Goal: Task Accomplishment & Management: Complete application form

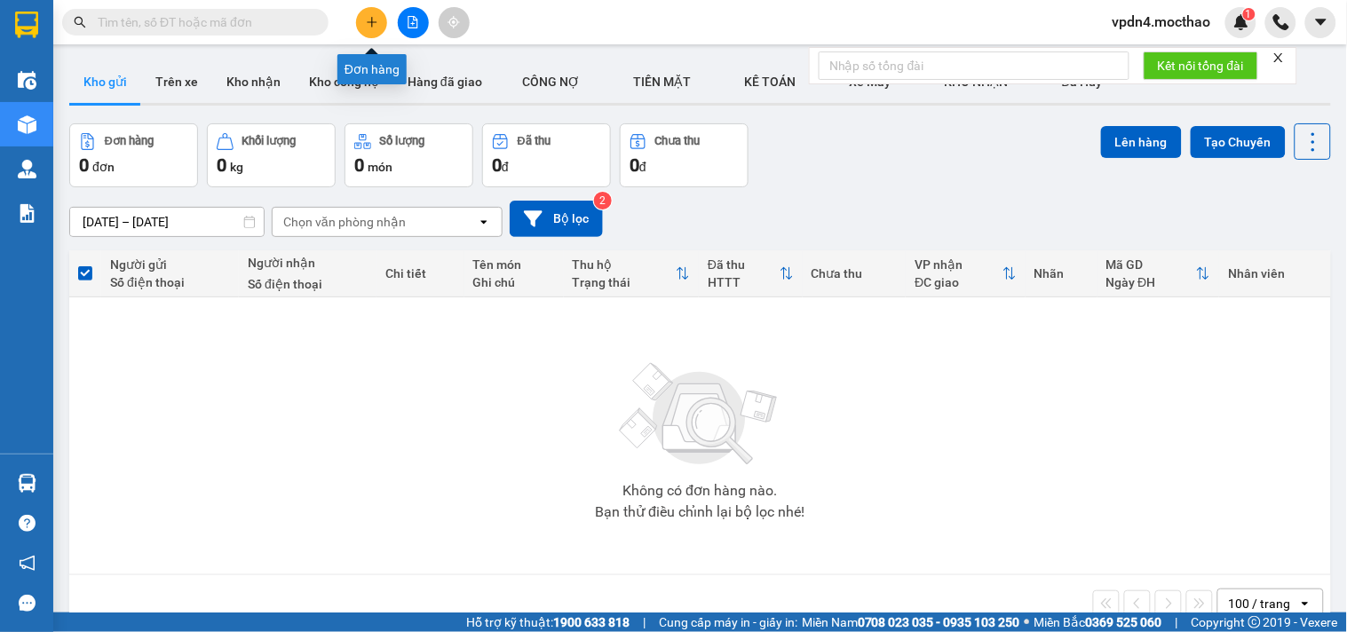
drag, startPoint x: 0, startPoint y: 0, endPoint x: 377, endPoint y: 28, distance: 377.6
click at [377, 28] on icon "plus" at bounding box center [372, 22] width 12 height 12
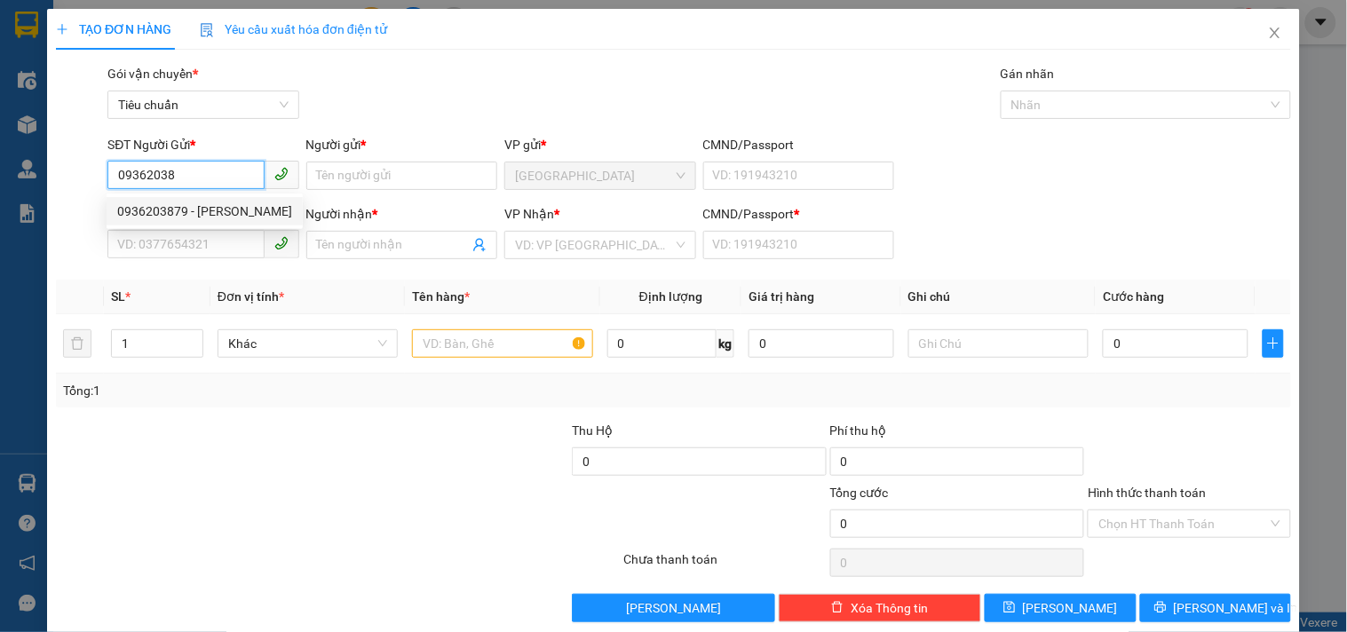
click at [220, 208] on div "0936203879 - [PERSON_NAME]" at bounding box center [204, 212] width 175 height 20
type input "0936203879"
type input "[PERSON_NAME]"
type input "0909660272"
type input "TẠO"
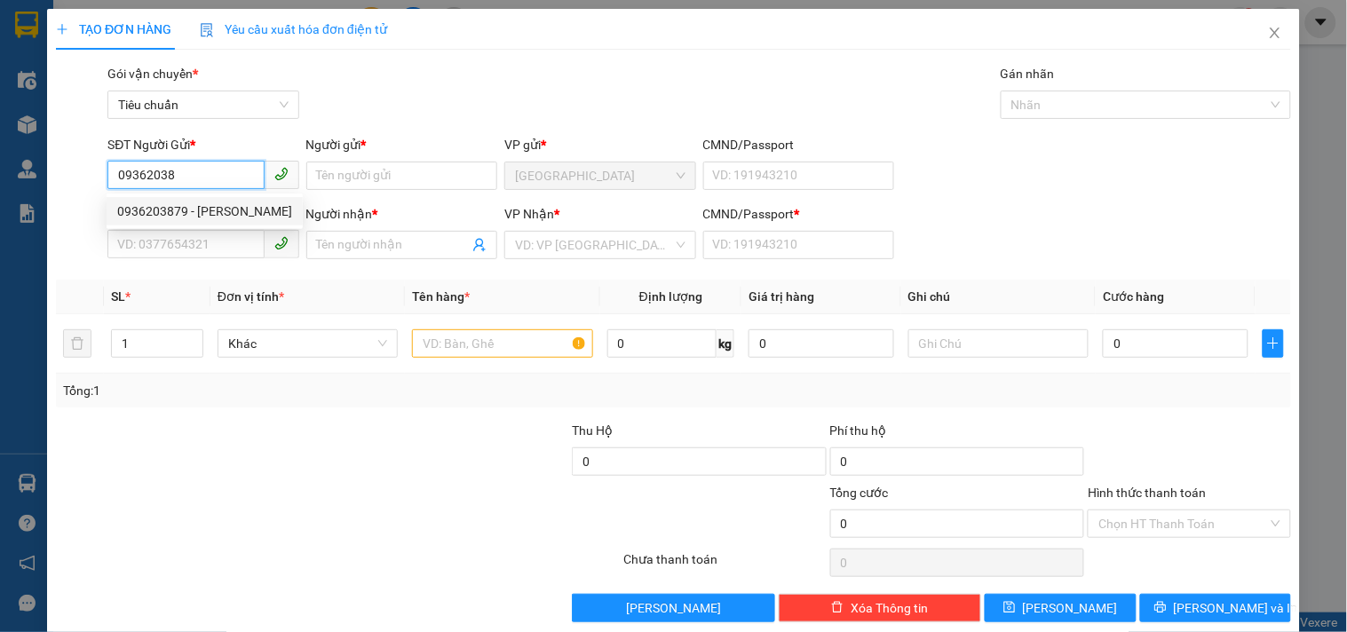
type input "0"
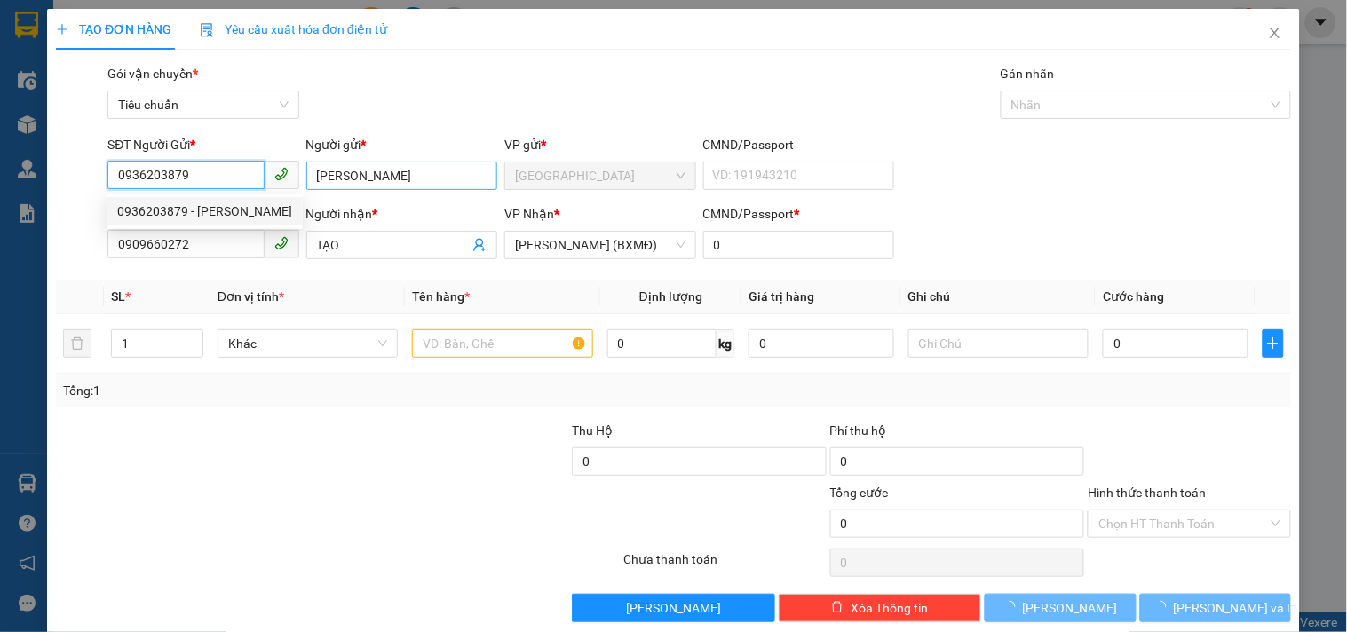
type input "50.000"
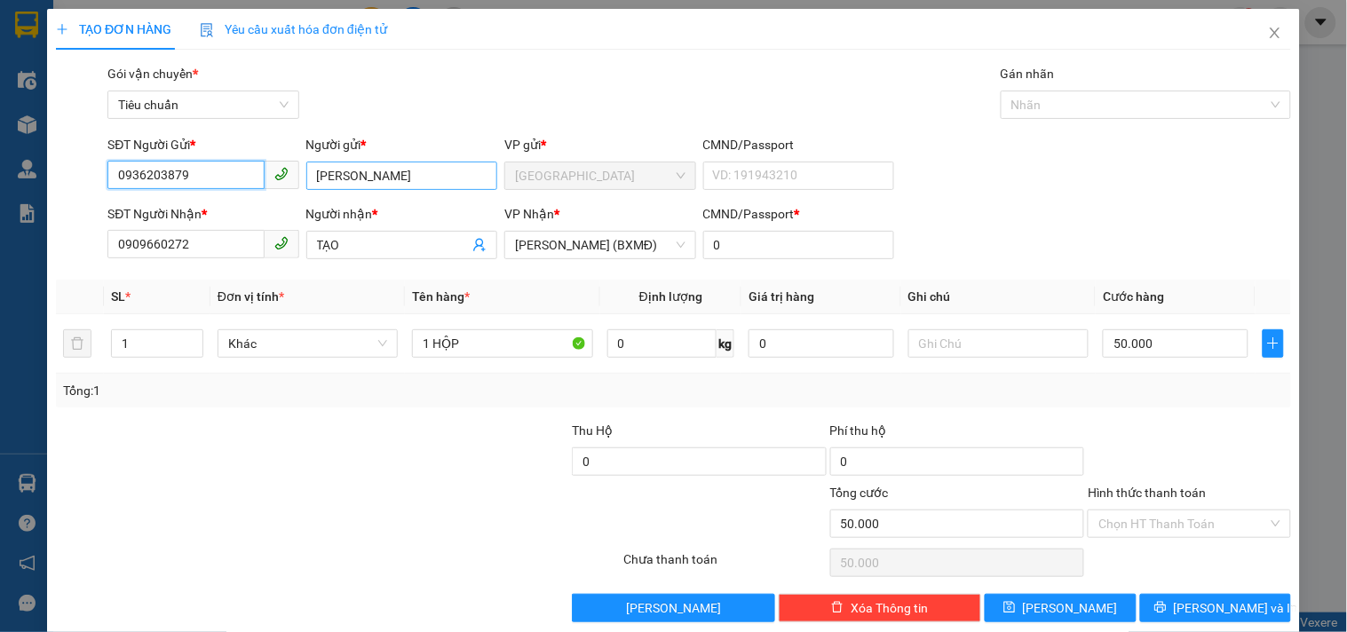
type input "0936203879"
click at [401, 178] on input "[PERSON_NAME]" at bounding box center [401, 176] width 191 height 28
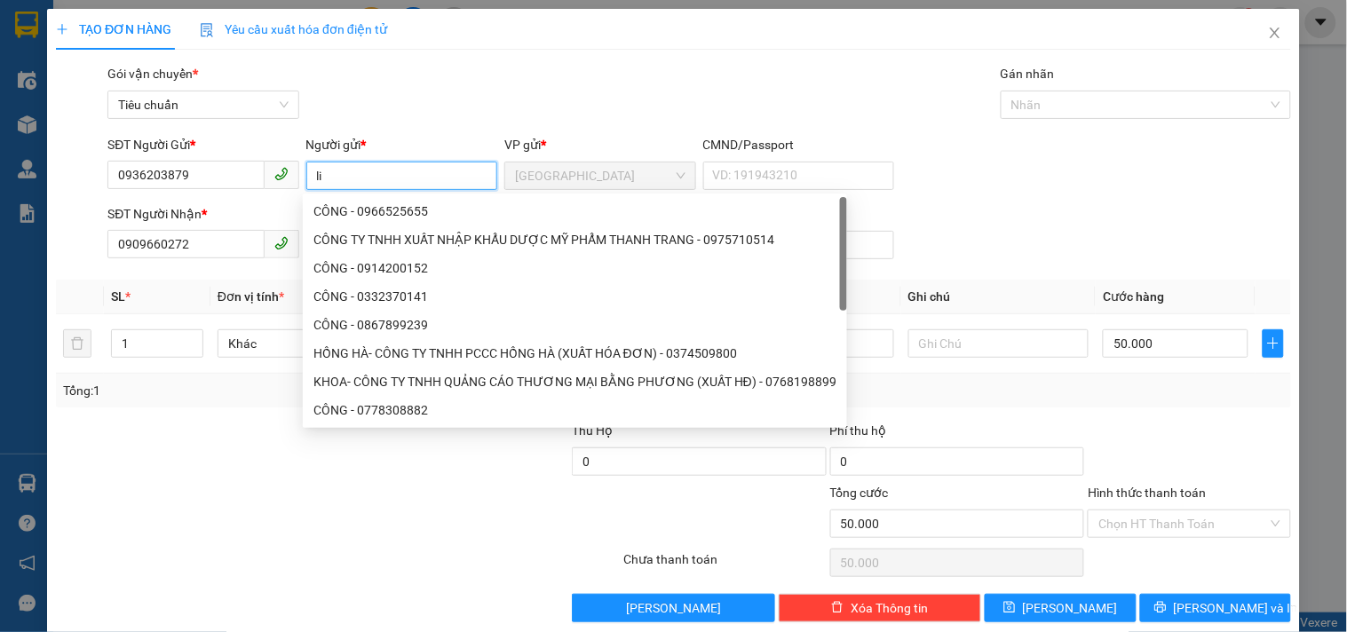
type input "l"
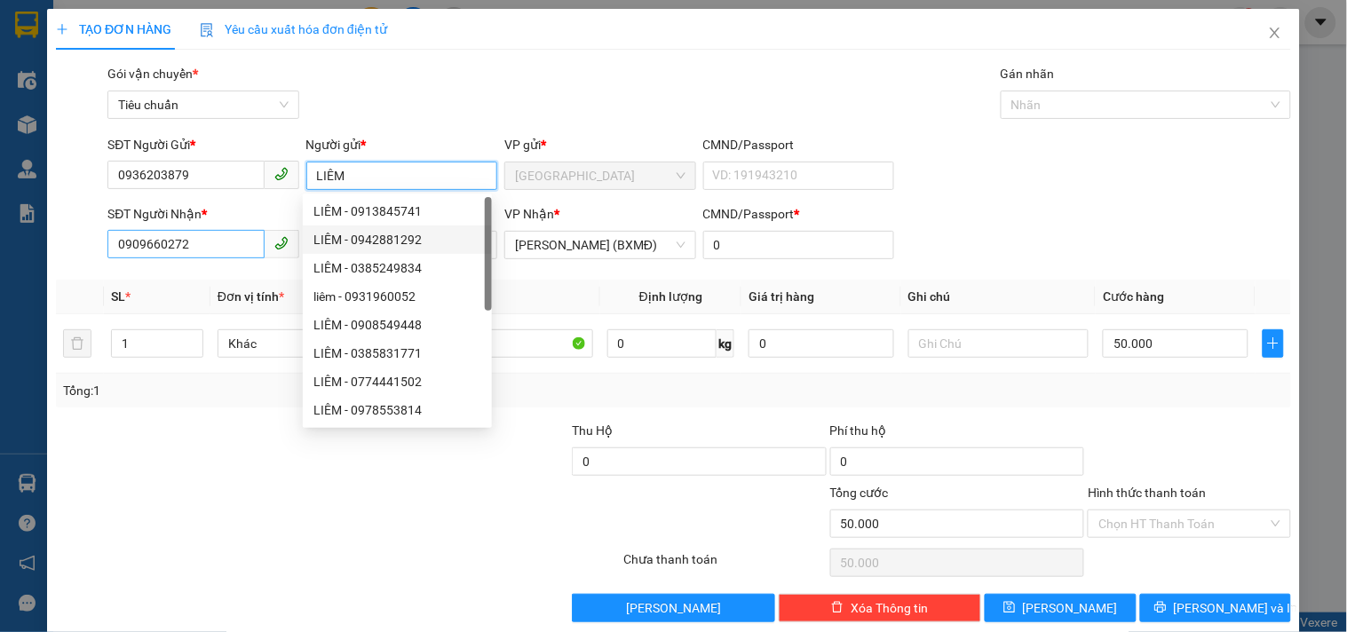
type input "LIÊM"
click at [227, 249] on input "0909660272" at bounding box center [185, 244] width 156 height 28
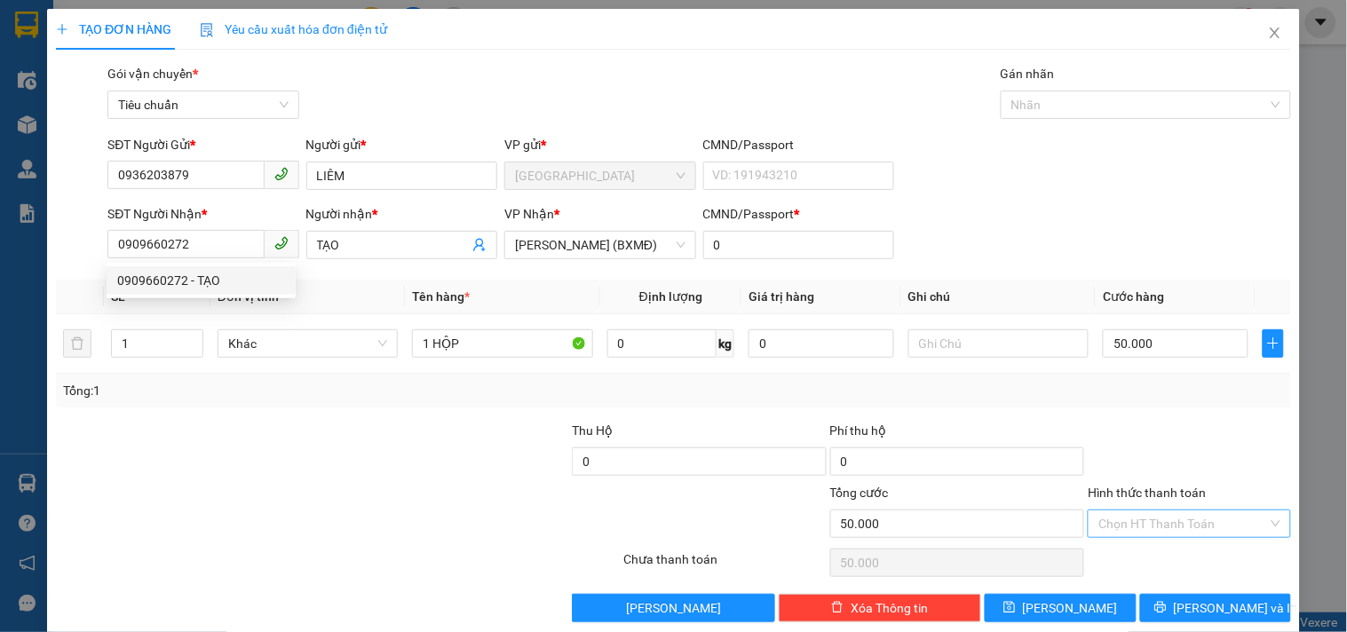
click at [1144, 527] on input "Hình thức thanh toán" at bounding box center [1183, 524] width 169 height 27
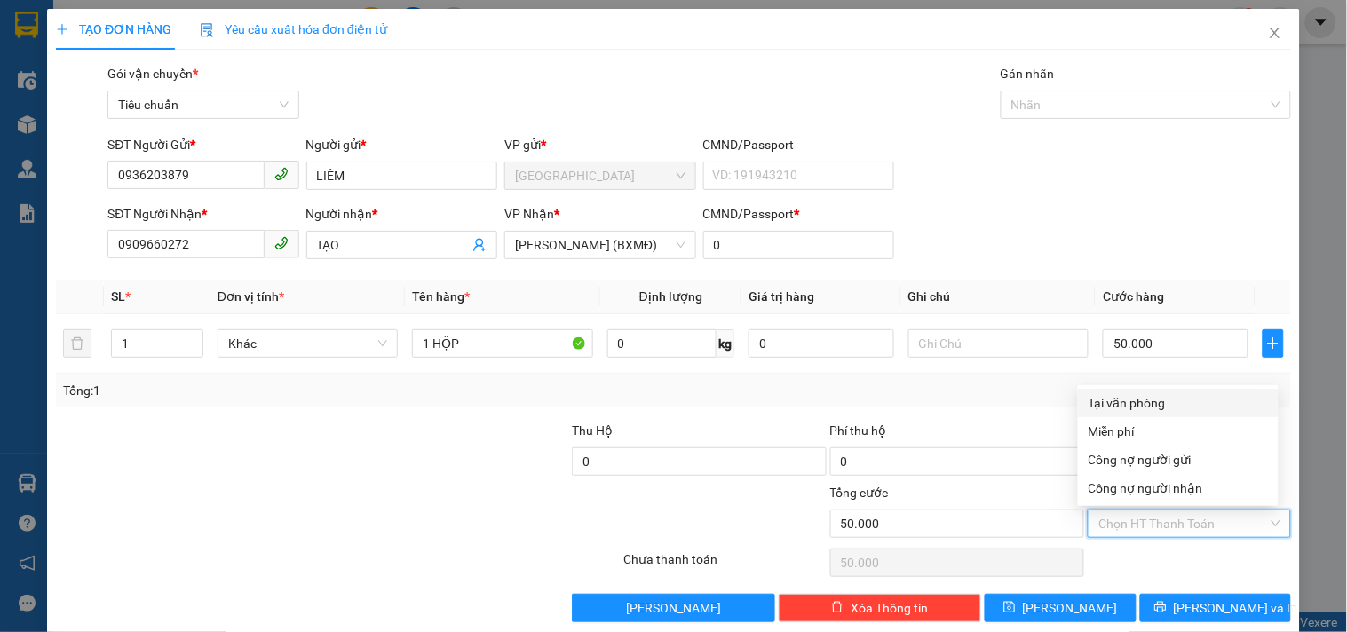
click at [1129, 401] on div "Tại văn phòng" at bounding box center [1178, 403] width 179 height 20
type input "0"
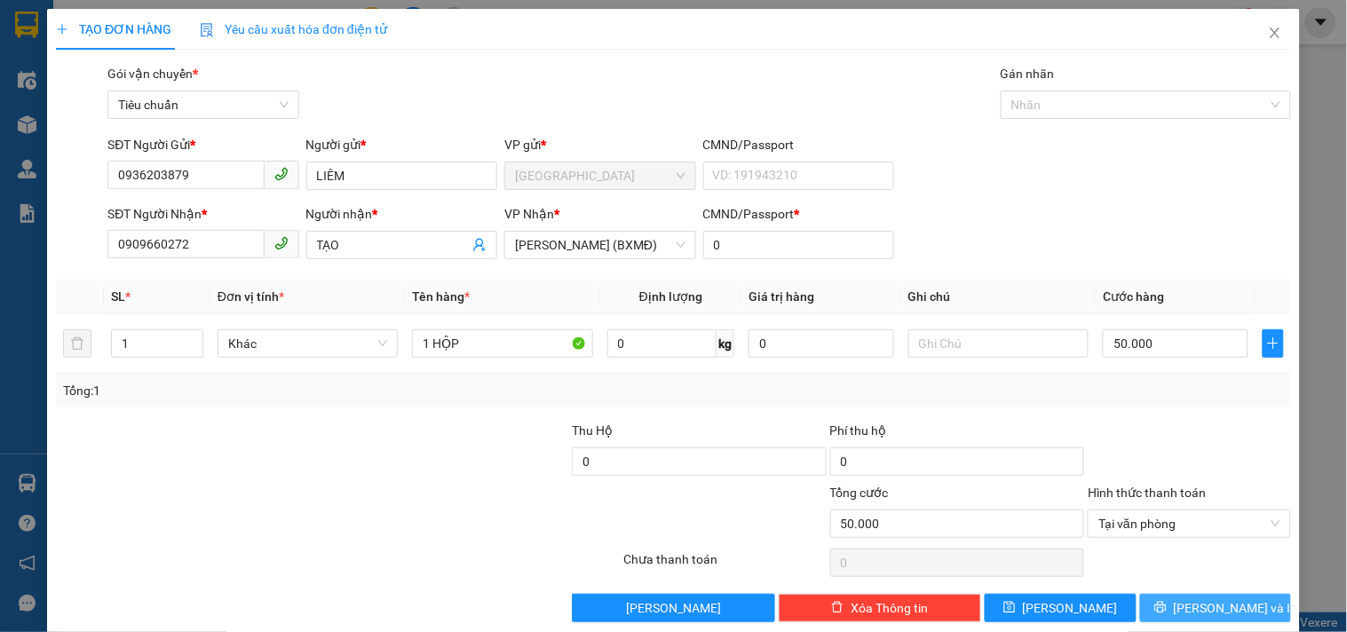
drag, startPoint x: 1188, startPoint y: 614, endPoint x: 1183, endPoint y: 606, distance: 9.6
click at [1187, 613] on span "[PERSON_NAME] và In" at bounding box center [1236, 609] width 124 height 20
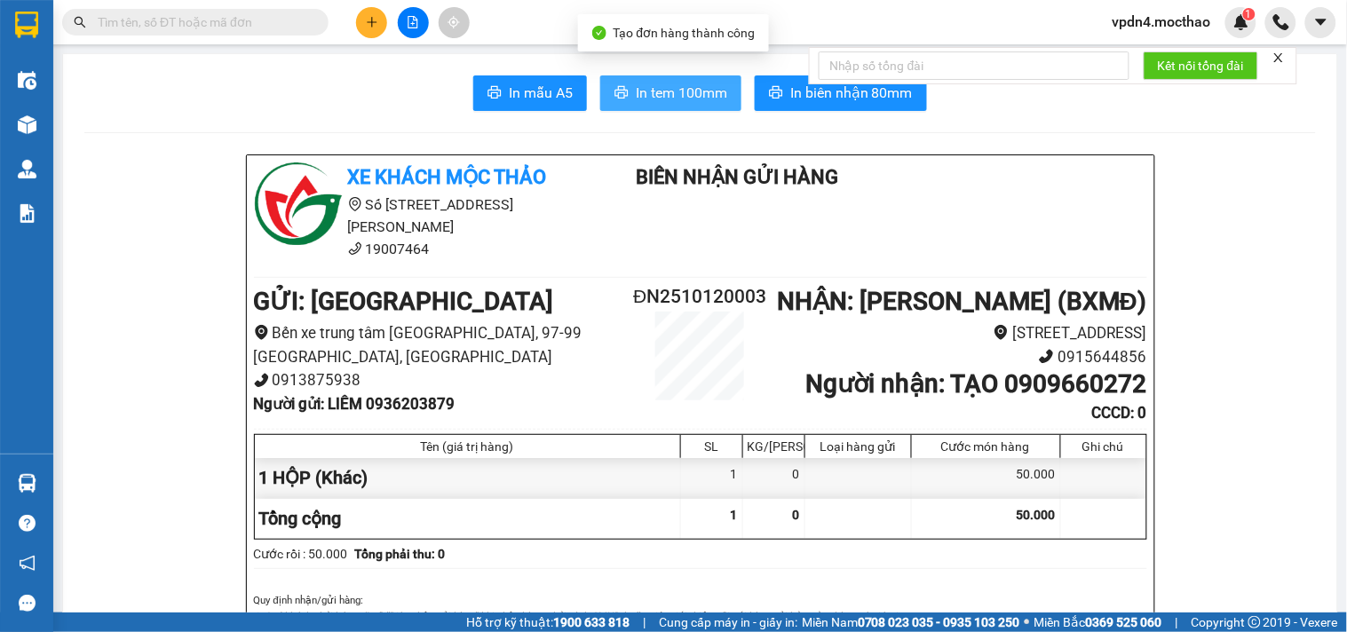
click at [652, 93] on span "In tem 100mm" at bounding box center [681, 93] width 91 height 22
click at [676, 99] on span "In tem 100mm" at bounding box center [681, 93] width 91 height 22
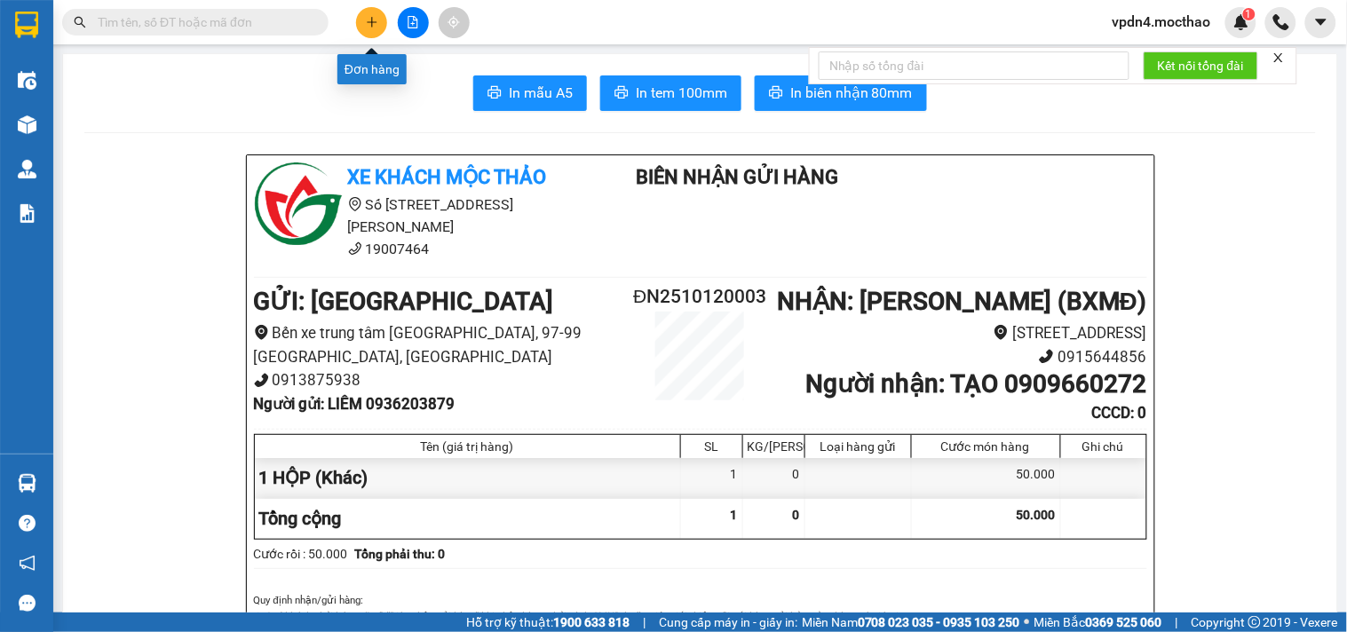
click at [376, 21] on icon "plus" at bounding box center [372, 21] width 10 height 1
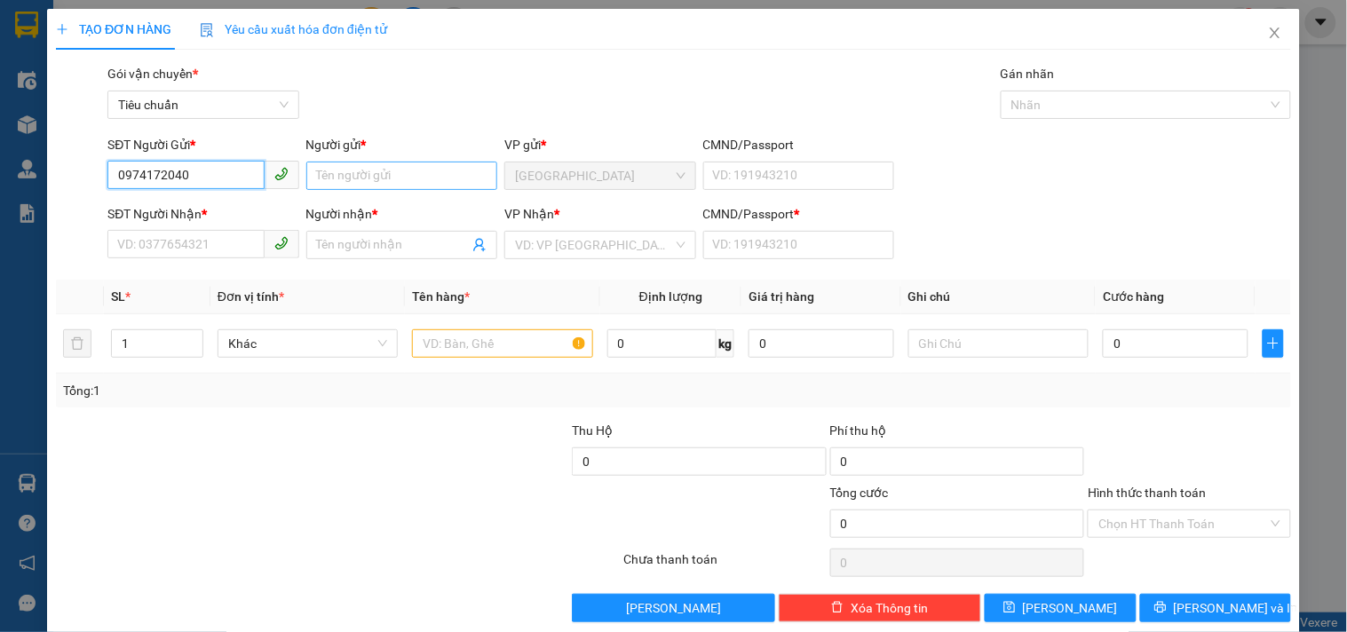
type input "0974172040"
click at [353, 180] on input "Người gửi *" at bounding box center [401, 176] width 191 height 28
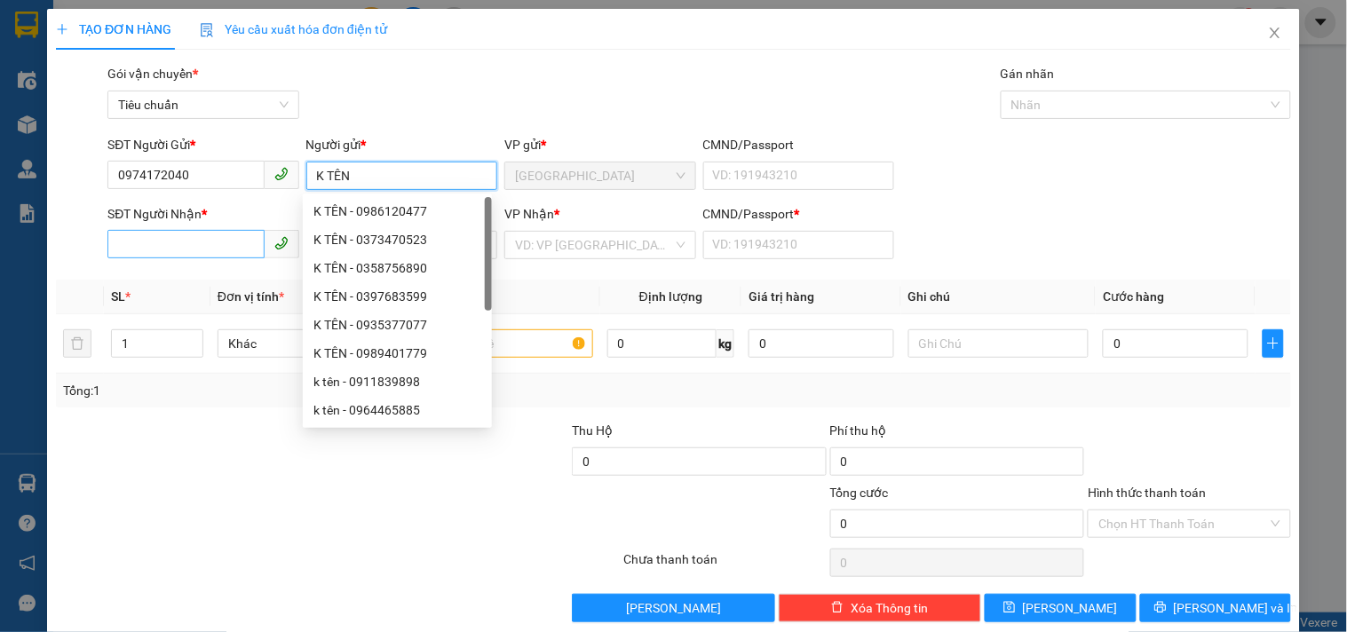
type input "K TÊN"
click at [127, 251] on input "SĐT Người Nhận *" at bounding box center [185, 244] width 156 height 28
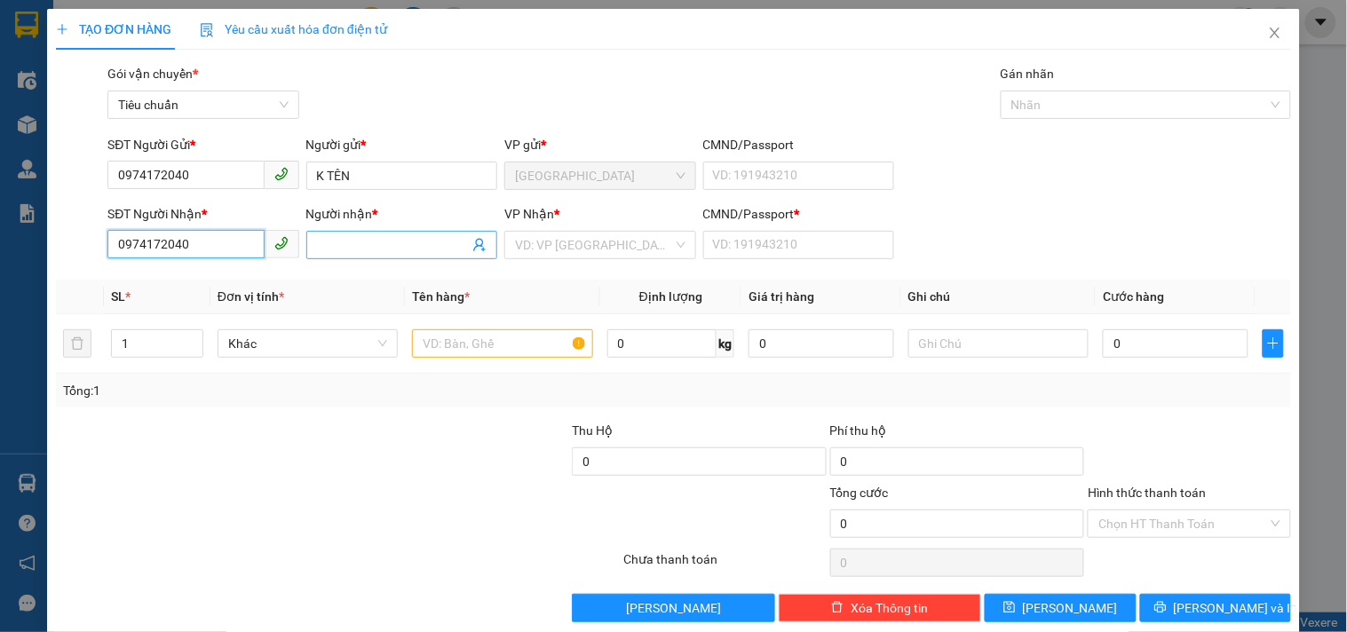
type input "0974172040"
click at [379, 246] on input "Người nhận *" at bounding box center [393, 245] width 152 height 20
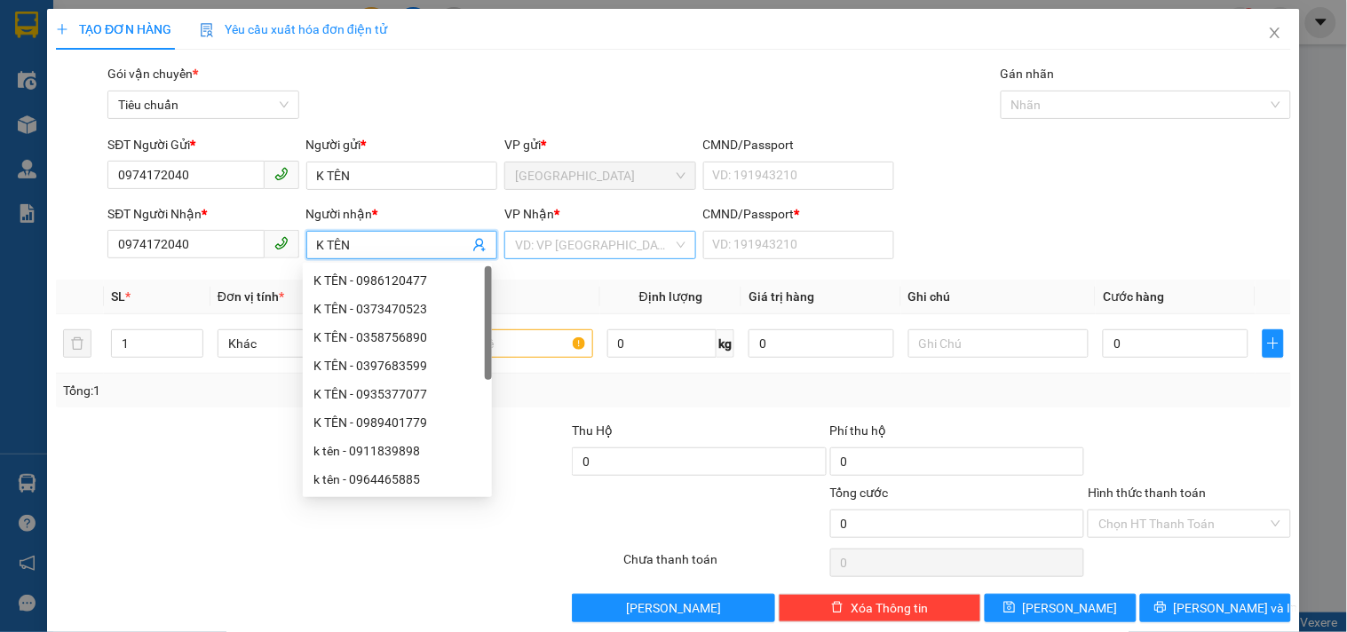
type input "K TÊN"
click at [554, 253] on input "search" at bounding box center [593, 245] width 157 height 27
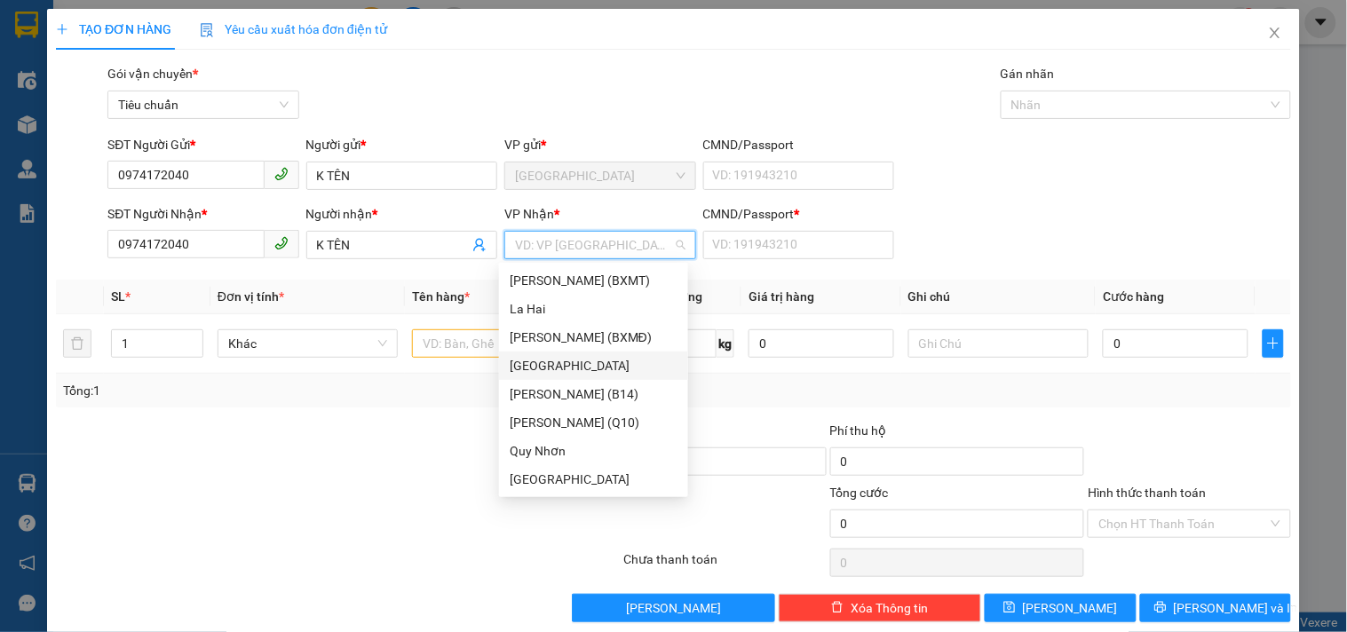
drag, startPoint x: 536, startPoint y: 367, endPoint x: 624, endPoint y: 322, distance: 98.5
click at [542, 367] on div "[GEOGRAPHIC_DATA]" at bounding box center [594, 366] width 168 height 20
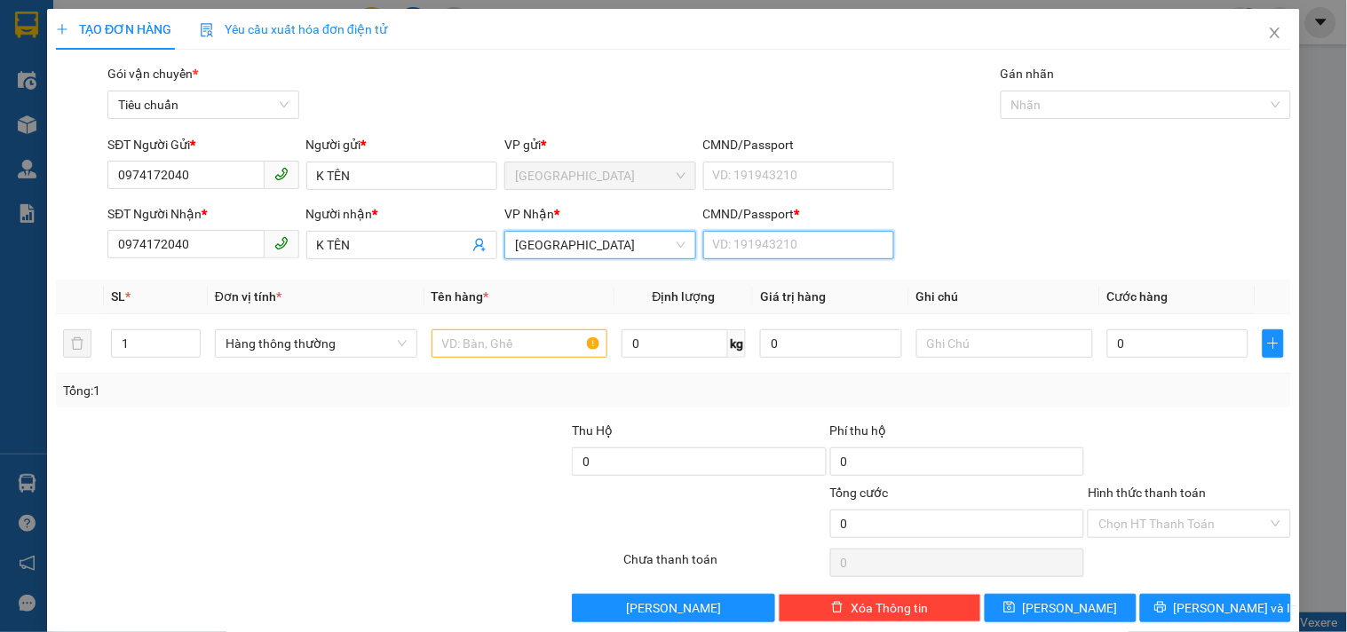
click at [732, 246] on input "CMND/Passport *" at bounding box center [798, 245] width 191 height 28
type input "0"
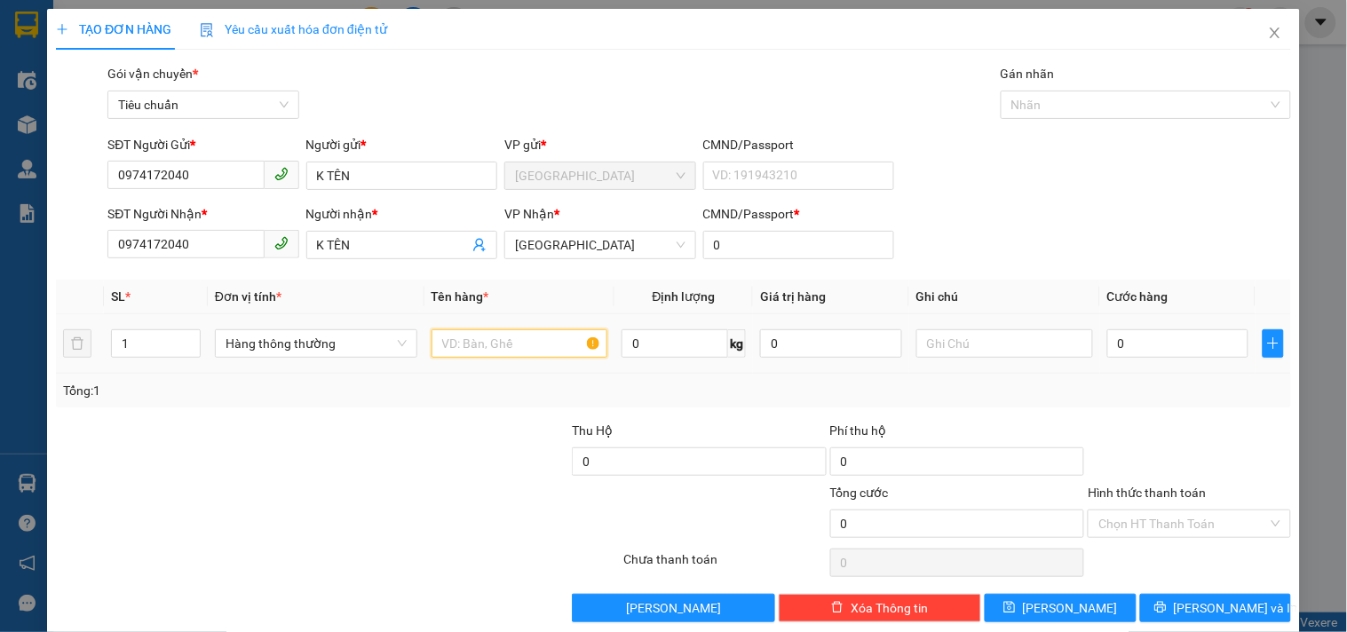
drag, startPoint x: 464, startPoint y: 341, endPoint x: 481, endPoint y: 314, distance: 32.0
click at [468, 335] on input "text" at bounding box center [520, 343] width 177 height 28
type input "1 HỘP"
click at [1126, 343] on input "0" at bounding box center [1178, 343] width 142 height 28
type input "3"
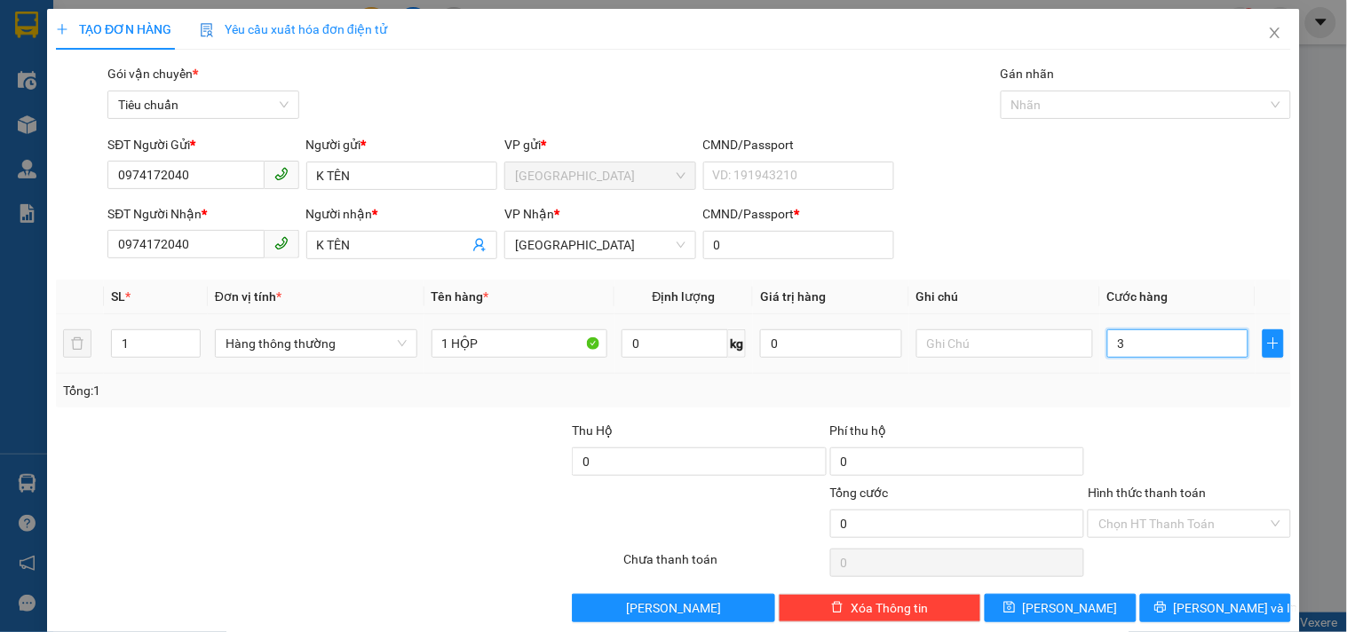
type input "3"
type input "30"
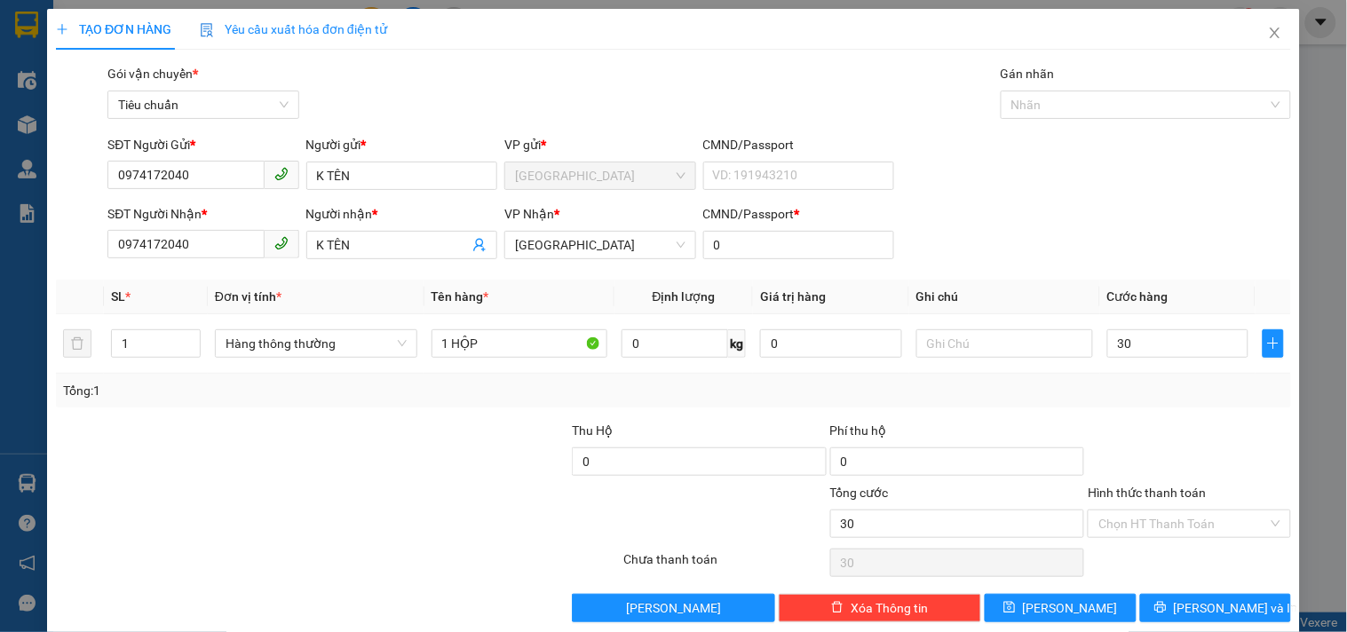
type input "30.000"
click at [1130, 430] on div at bounding box center [1189, 452] width 206 height 62
click at [1147, 526] on input "Hình thức thanh toán" at bounding box center [1183, 524] width 169 height 27
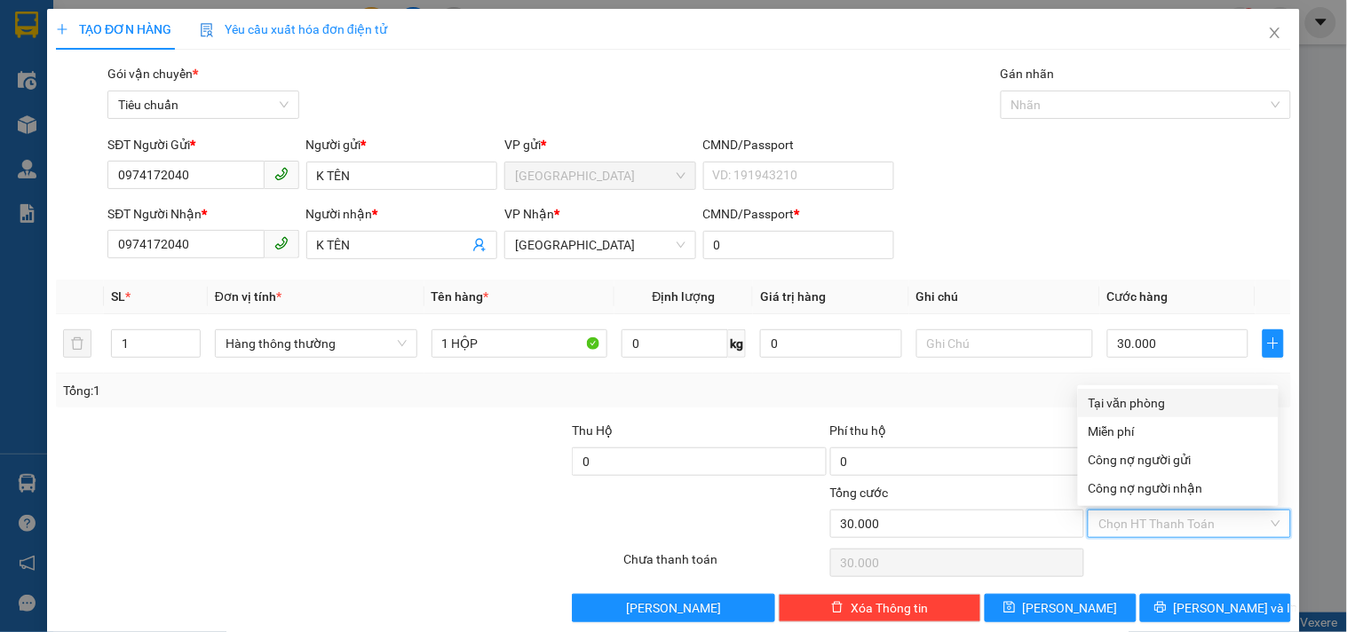
click at [1116, 404] on div "Tại văn phòng" at bounding box center [1178, 403] width 179 height 20
type input "0"
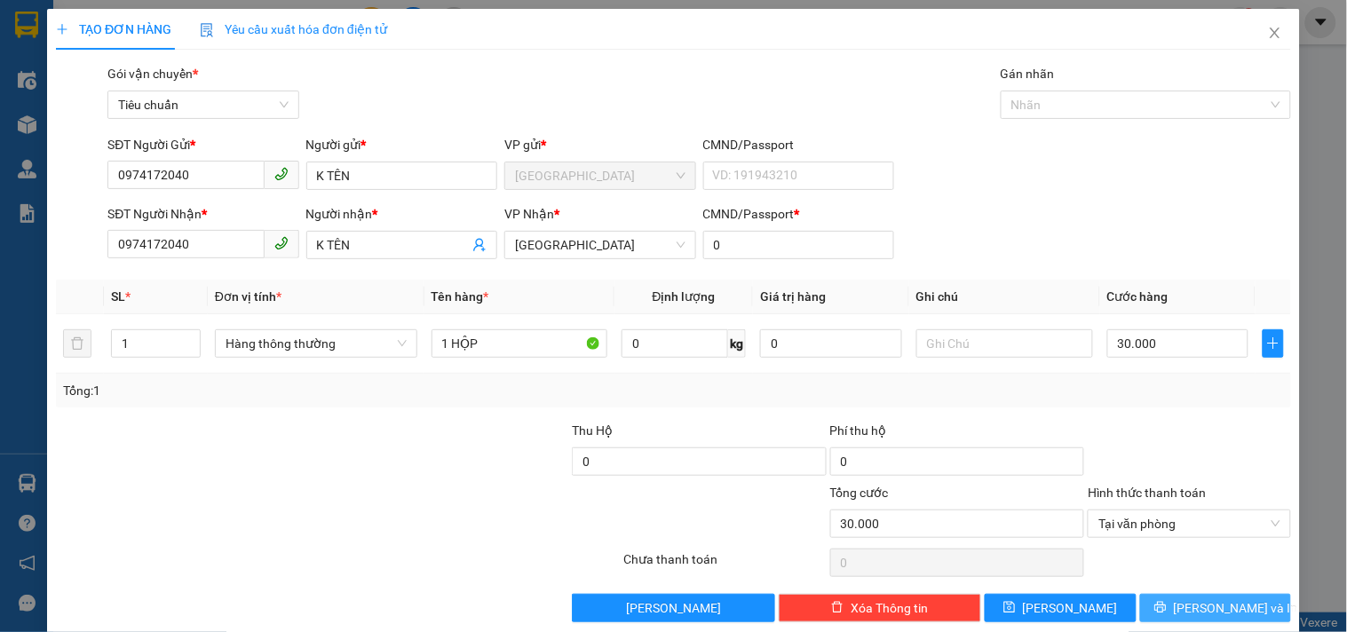
click at [1187, 607] on span "[PERSON_NAME] và In" at bounding box center [1236, 609] width 124 height 20
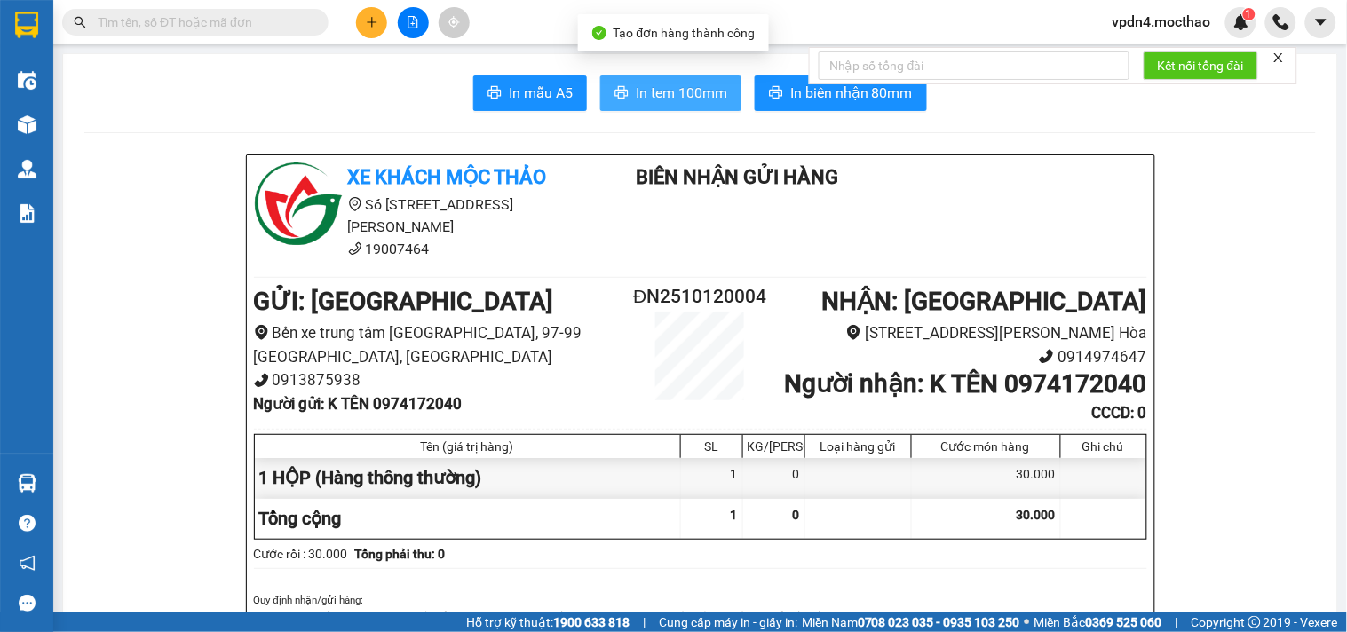
click at [654, 86] on span "In tem 100mm" at bounding box center [681, 93] width 91 height 22
